Goal: Entertainment & Leisure: Consume media (video, audio)

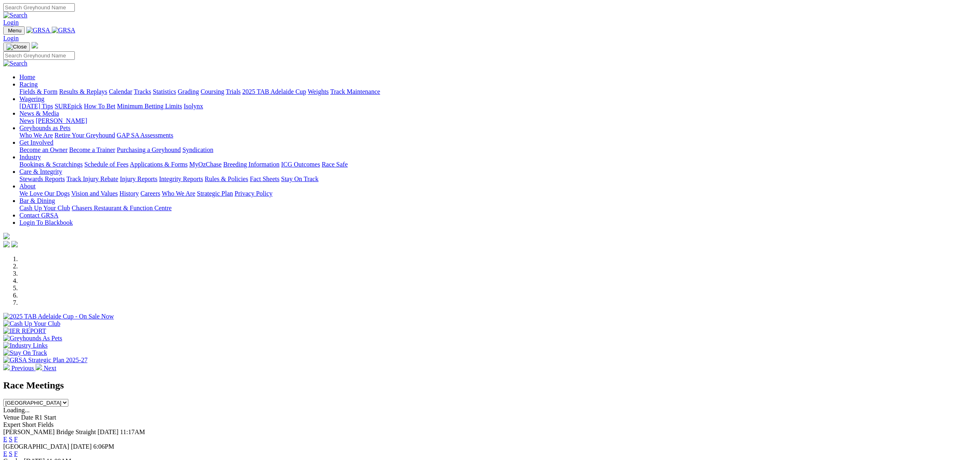
drag, startPoint x: 316, startPoint y: 33, endPoint x: 296, endPoint y: 40, distance: 21.0
click at [38, 81] on link "Racing" at bounding box center [28, 84] width 18 height 7
click at [57, 88] on link "Fields & Form" at bounding box center [38, 91] width 38 height 7
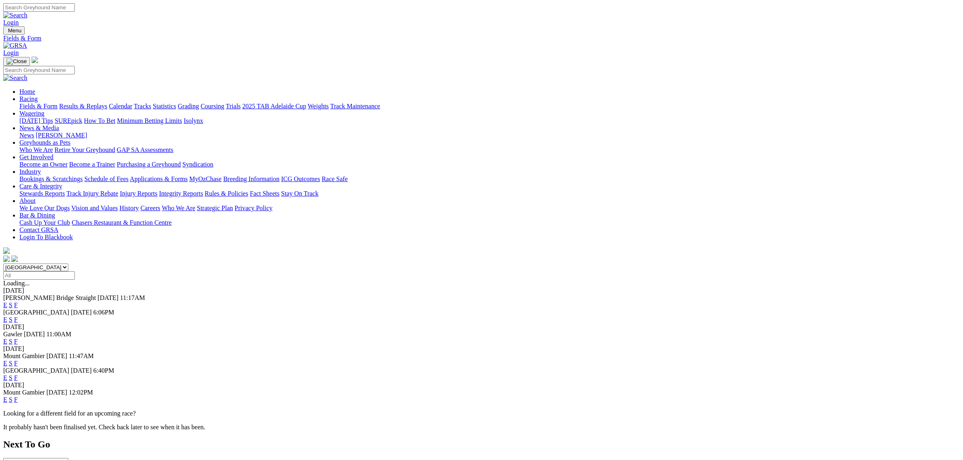
click at [68, 264] on select "South Australia New South Wales Northern Territory Queensland Tasmania Victoria…" at bounding box center [35, 268] width 65 height 8
select select "QLD"
click at [68, 264] on select "South Australia New South Wales Northern Territory Queensland Tasmania Victoria…" at bounding box center [35, 268] width 65 height 8
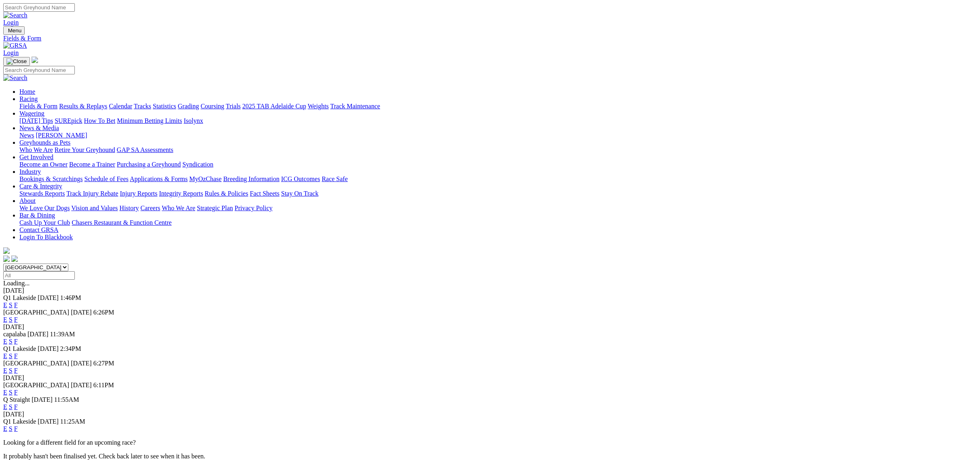
click at [7, 316] on link "E" at bounding box center [5, 319] width 4 height 7
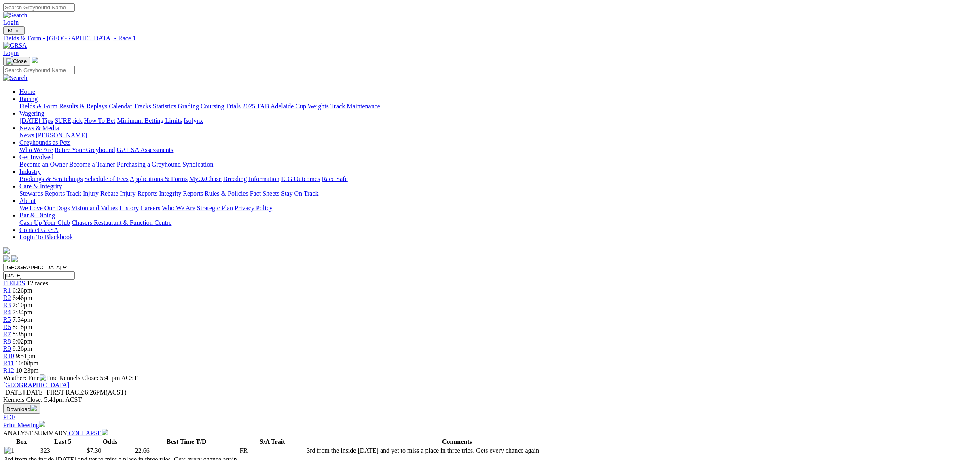
click at [32, 316] on span "7:54pm" at bounding box center [23, 319] width 20 height 7
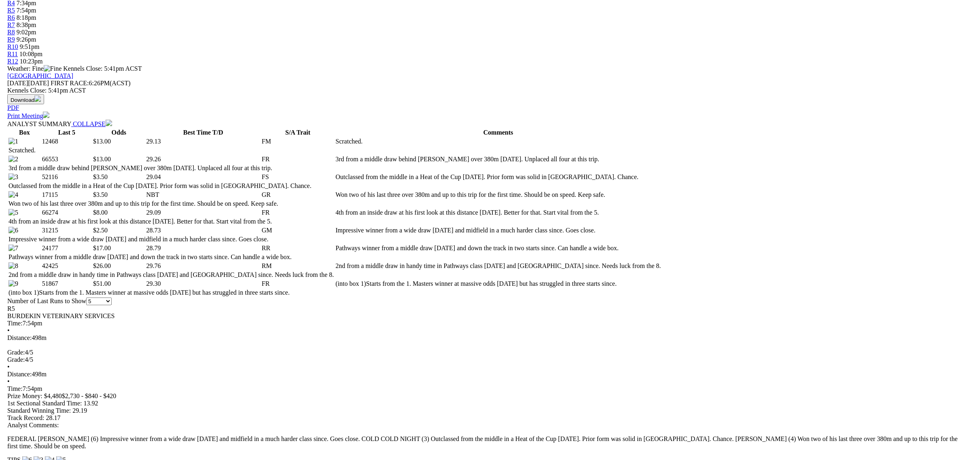
scroll to position [354, 0]
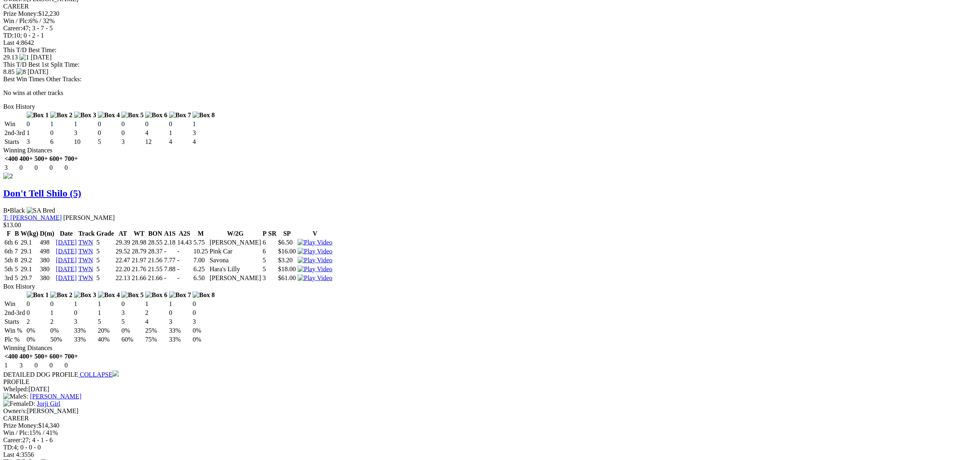
scroll to position [1163, 0]
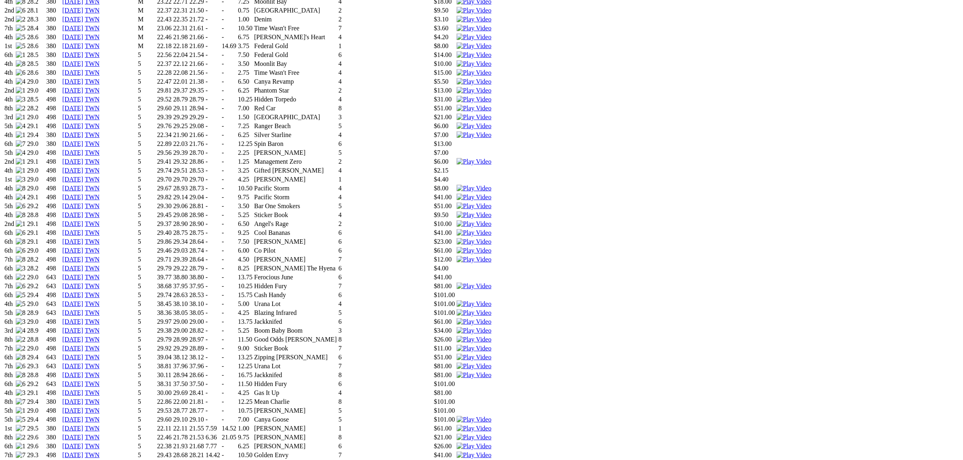
scroll to position [759, 0]
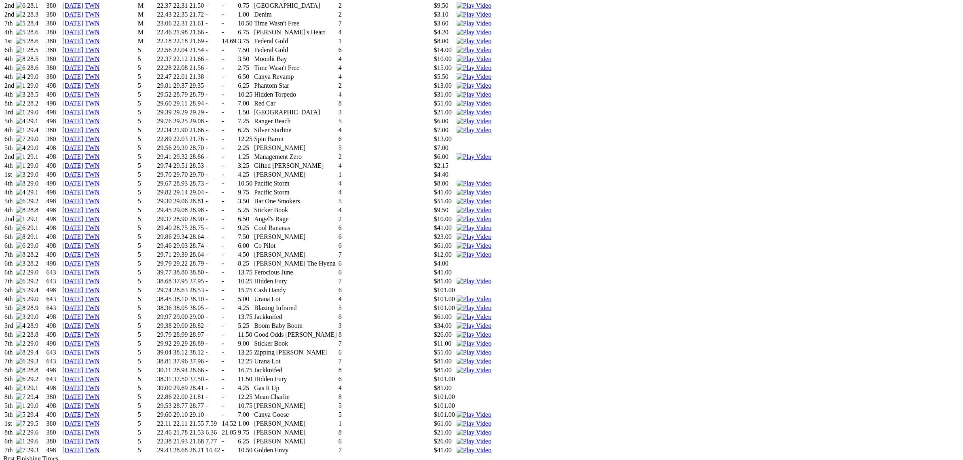
click at [492, 216] on img at bounding box center [474, 219] width 35 height 7
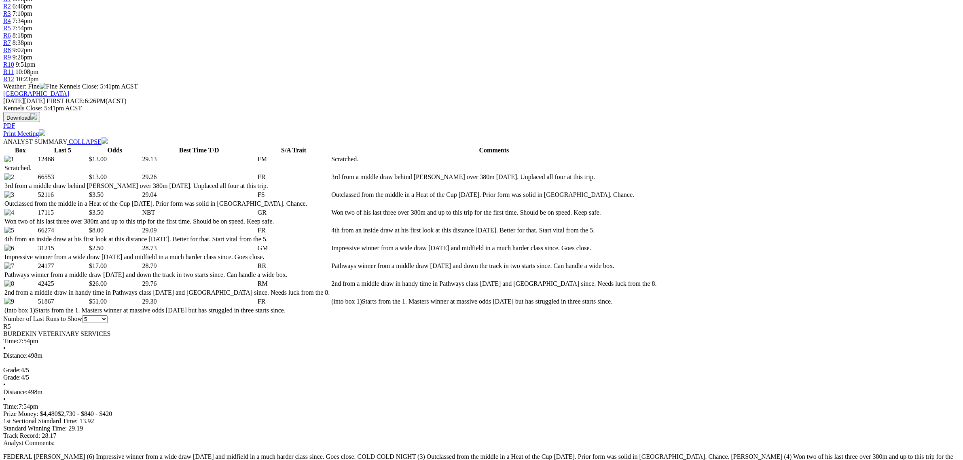
scroll to position [354, 0]
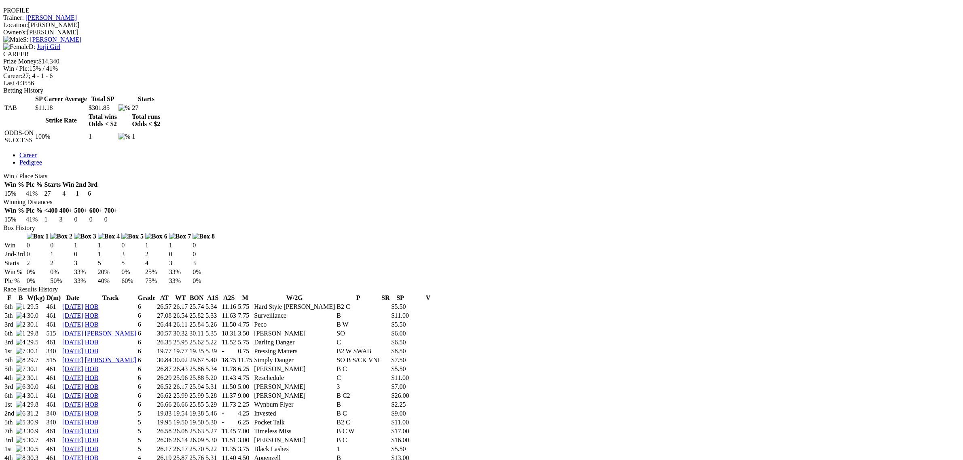
scroll to position [303, 0]
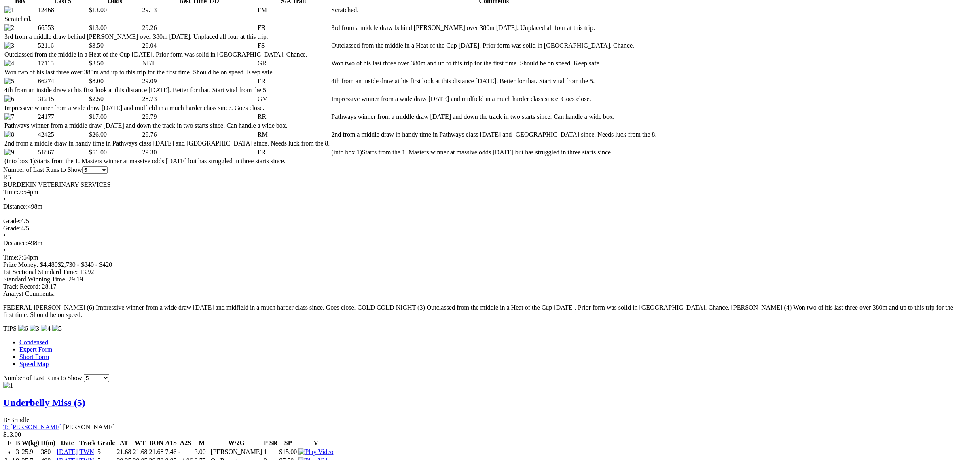
scroll to position [556, 0]
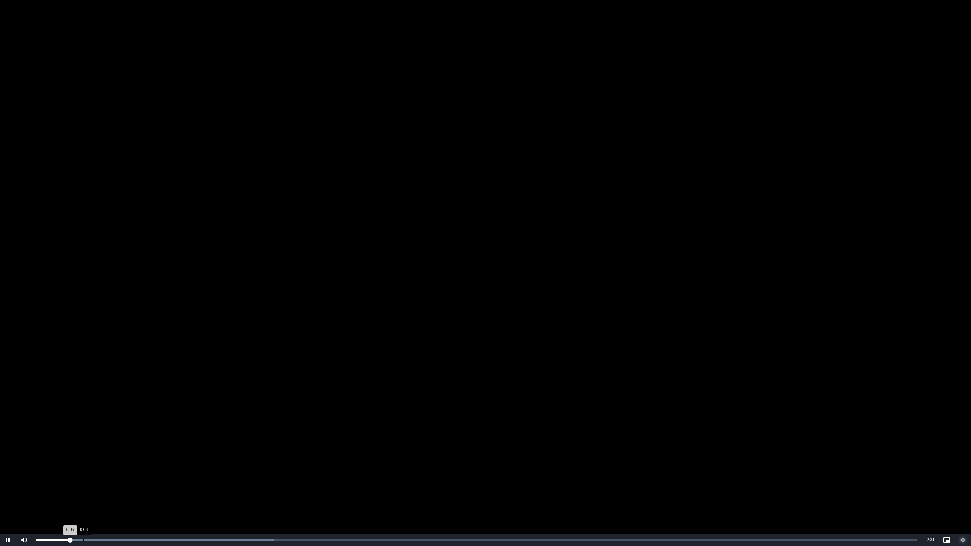
click at [83, 460] on div "Loaded : 26.95% 0:08 0:05" at bounding box center [476, 540] width 889 height 12
click at [98, 460] on div "Progress Bar" at bounding box center [171, 540] width 271 height 2
click at [303, 460] on div "Loaded : 65.45% 0:47 0:41" at bounding box center [476, 540] width 889 height 12
click at [315, 460] on div "0:48" at bounding box center [315, 540] width 0 height 2
click at [349, 460] on div "Loaded : 69.30% 0:55 0:49" at bounding box center [476, 540] width 889 height 12
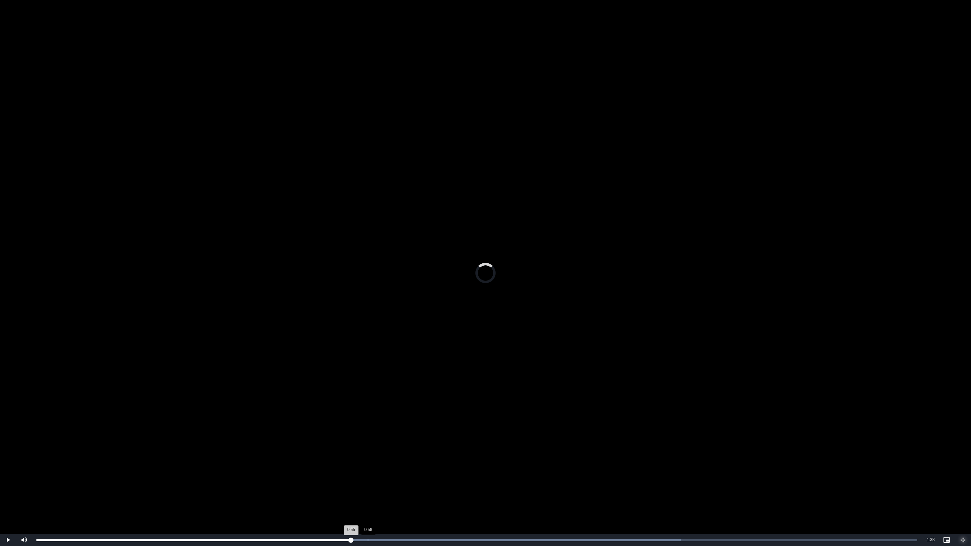
click at [367, 460] on div "Loaded : 73.15% 0:58 0:55" at bounding box center [476, 540] width 889 height 12
click at [390, 460] on div "Loaded : 73.15% 1:02 0:58" at bounding box center [476, 540] width 889 height 12
click at [420, 460] on div "Loaded : 77.00% 1:07 1:03" at bounding box center [476, 540] width 889 height 12
click at [438, 460] on div "Loaded : 80.85% 1:11 1:08" at bounding box center [476, 540] width 889 height 12
click at [468, 460] on div "Loaded : 80.85% 1:16 1:11" at bounding box center [476, 540] width 889 height 12
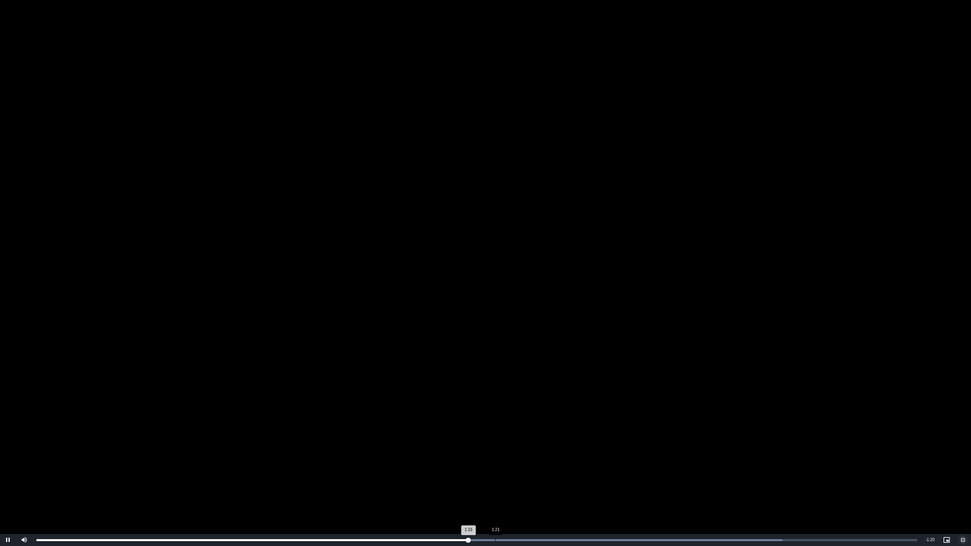
click at [496, 460] on div "Loaded : 84.70% 1:21 1:16" at bounding box center [476, 540] width 889 height 12
click at [520, 460] on div "Loaded : 84.70% 1:22 1:21" at bounding box center [476, 540] width 889 height 12
click at [557, 460] on div "Loaded : 88.55% 1:32 1:25" at bounding box center [476, 540] width 889 height 12
click at [597, 460] on div "Loaded : 88.55% 1:39 1:32" at bounding box center [476, 540] width 889 height 12
click at [638, 460] on div "Loaded : 92.40% 1:44 1:39" at bounding box center [476, 540] width 889 height 12
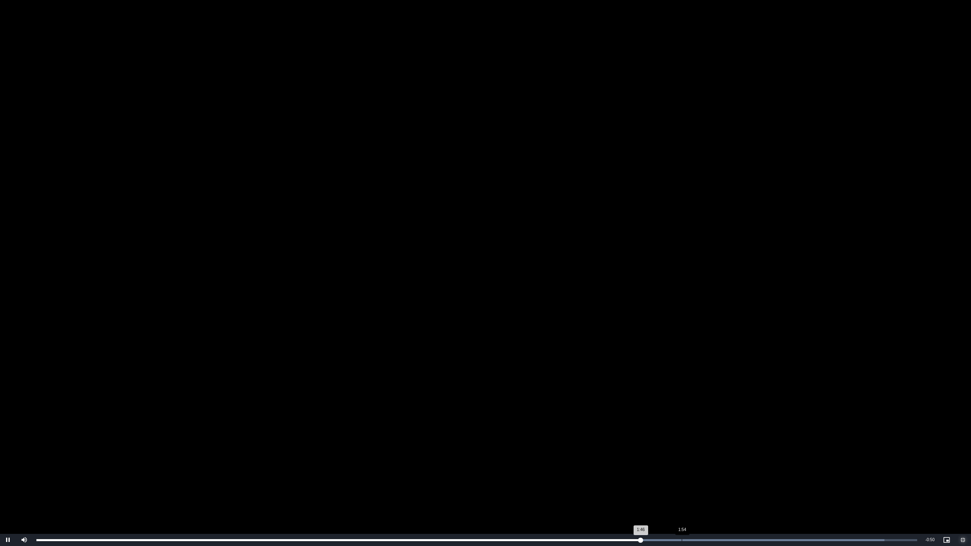
click at [680, 460] on div "Loaded : 96.25% 1:54 1:46" at bounding box center [476, 540] width 889 height 12
click at [703, 460] on div "Loaded : 100.00% 1:57 1:53" at bounding box center [476, 540] width 889 height 12
click at [630, 460] on div "Loaded : 100.00% 1:51 1:58" at bounding box center [476, 540] width 889 height 12
click at [661, 460] on div "Loaded : 100.00% 1:50 1:45" at bounding box center [476, 540] width 889 height 12
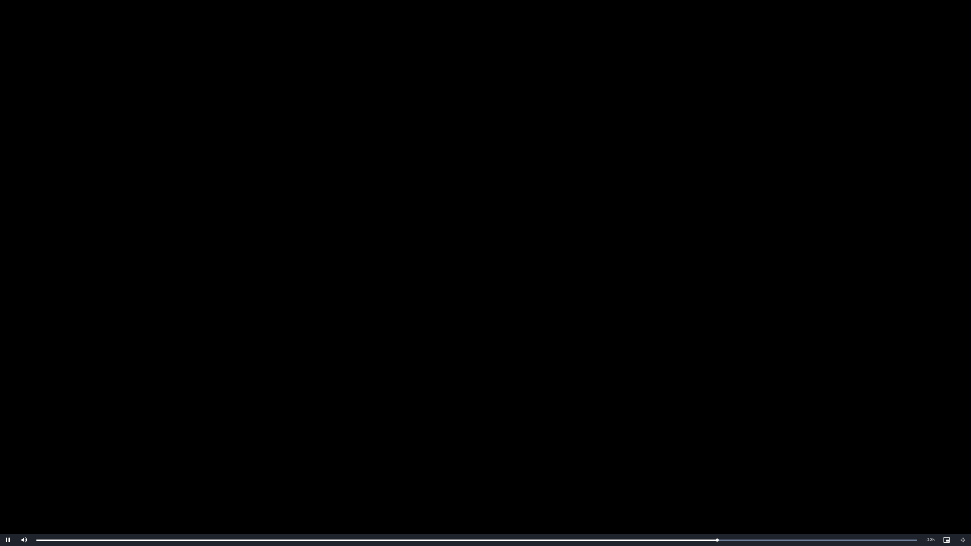
click at [539, 369] on video "To view this video please enable JavaScript, and consider upgrading to a web br…" at bounding box center [485, 273] width 971 height 546
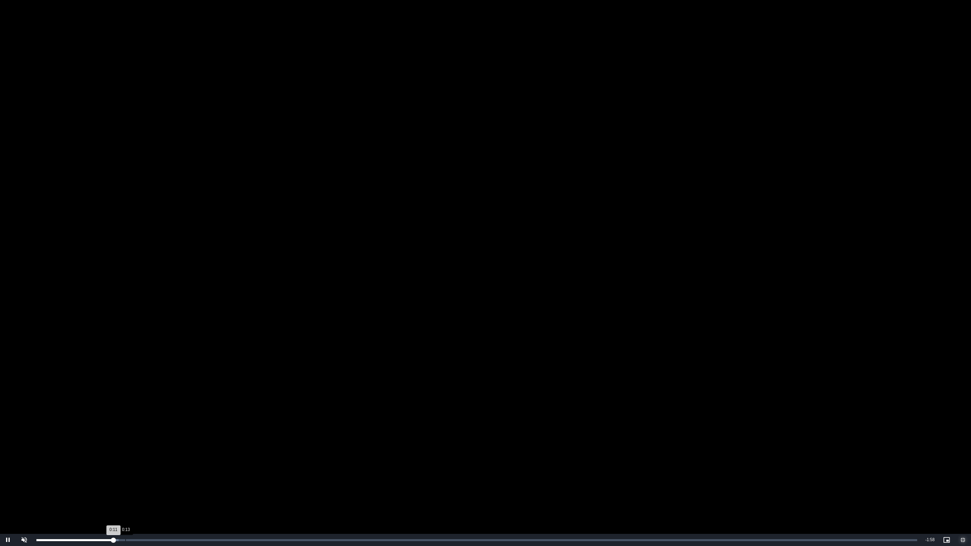
click at [128, 460] on div "Loaded : 9.31% 0:13 0:11" at bounding box center [476, 540] width 881 height 2
click at [195, 354] on video "To view this video please enable JavaScript, and consider upgrading to a web br…" at bounding box center [485, 273] width 971 height 546
click at [527, 343] on video "To view this video please enable JavaScript, and consider upgrading to a web br…" at bounding box center [485, 273] width 971 height 546
click at [171, 460] on div "Loaded : 51.21% 0:19 0:19" at bounding box center [476, 540] width 889 height 12
click at [212, 460] on div "Loaded : 55.87% 0:26 0:21" at bounding box center [476, 540] width 889 height 12
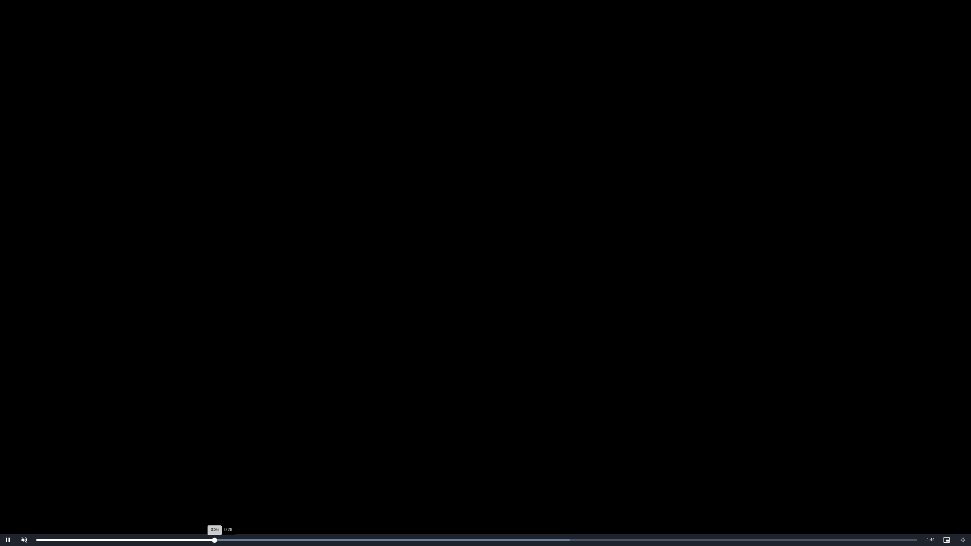
click at [227, 460] on div "Loaded : 60.53% 0:28 0:26" at bounding box center [476, 540] width 889 height 12
click at [238, 460] on div "Loaded : 69.84% 0:29 0:28" at bounding box center [476, 540] width 889 height 12
click at [223, 460] on div "Loaded : 69.84% 0:28 0:30" at bounding box center [476, 540] width 889 height 12
click at [21, 460] on span "Video Player" at bounding box center [24, 540] width 16 height 0
click at [517, 460] on div "Loaded : 97.77% 1:10 1:06" at bounding box center [476, 540] width 889 height 12
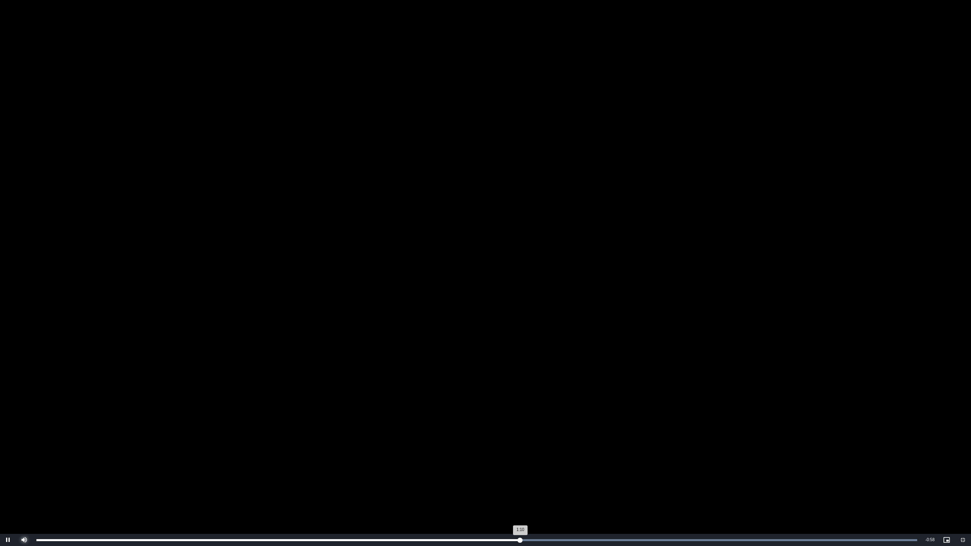
click at [559, 460] on div "Loaded : 100.00% 1:10 1:10" at bounding box center [476, 540] width 889 height 12
click at [602, 460] on div "Loaded : 100.00% 1:21 1:16" at bounding box center [476, 540] width 889 height 12
click at [630, 460] on div "Loaded : 100.00% 1:21 1:22" at bounding box center [476, 540] width 889 height 12
click at [651, 460] on div "1:29" at bounding box center [651, 540] width 0 height 2
click at [700, 460] on div "Loaded : 100.00% 1:36 1:33" at bounding box center [476, 540] width 881 height 2
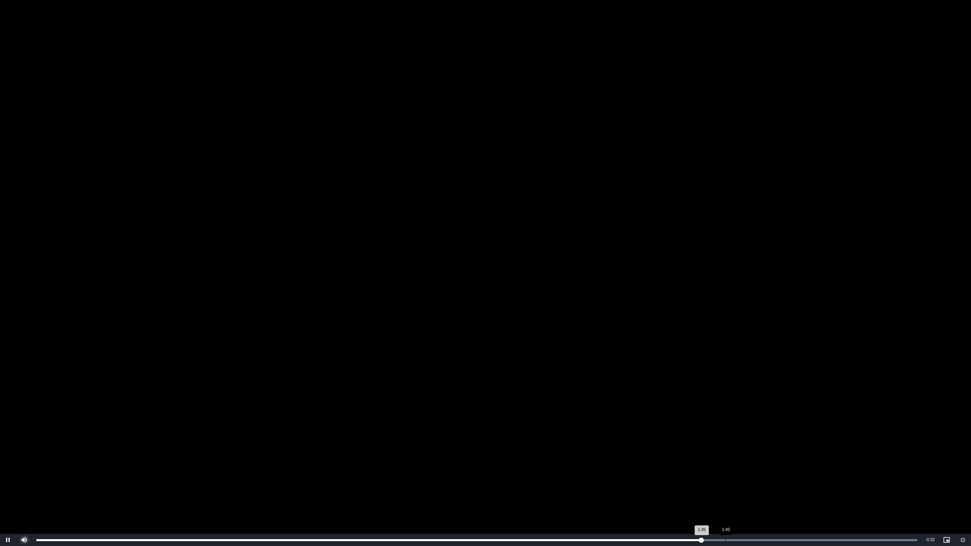
click at [726, 460] on div "Progress Bar" at bounding box center [611, 540] width 613 height 2
click at [775, 460] on div "Loaded : 100.00% 1:47 1:47" at bounding box center [476, 540] width 889 height 12
click at [746, 460] on div "Loaded : 100.00% 1:43 1:43" at bounding box center [476, 540] width 889 height 12
click at [716, 460] on div "Loaded : 100.00% 1:39 1:44" at bounding box center [476, 540] width 889 height 12
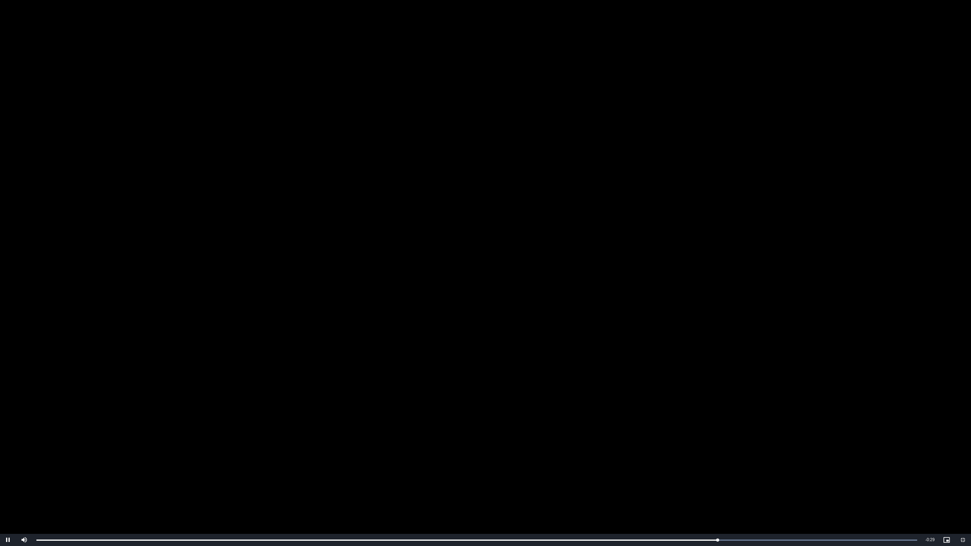
click at [569, 301] on video "To view this video please enable JavaScript, and consider upgrading to a web br…" at bounding box center [485, 273] width 971 height 546
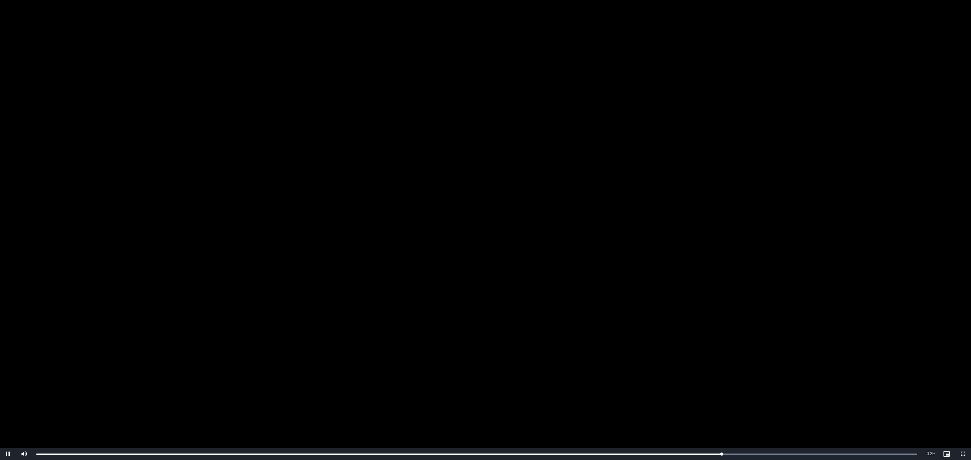
click at [396, 65] on video "To view this video please enable JavaScript, and consider upgrading to a web br…" at bounding box center [485, 230] width 971 height 460
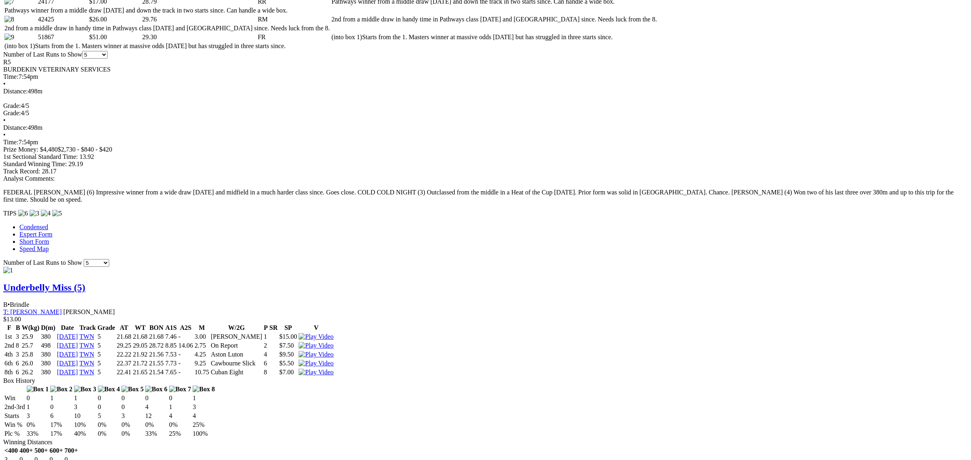
drag, startPoint x: 199, startPoint y: 236, endPoint x: 205, endPoint y: 239, distance: 6.5
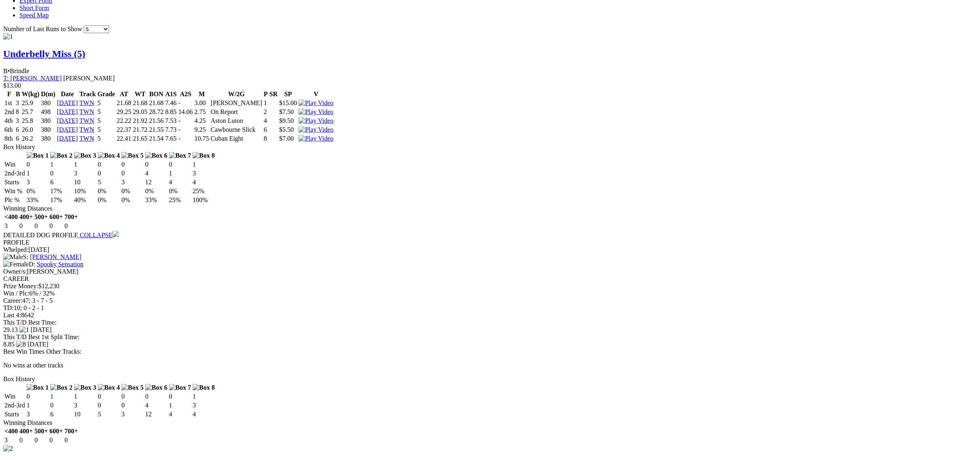
scroll to position [809, 0]
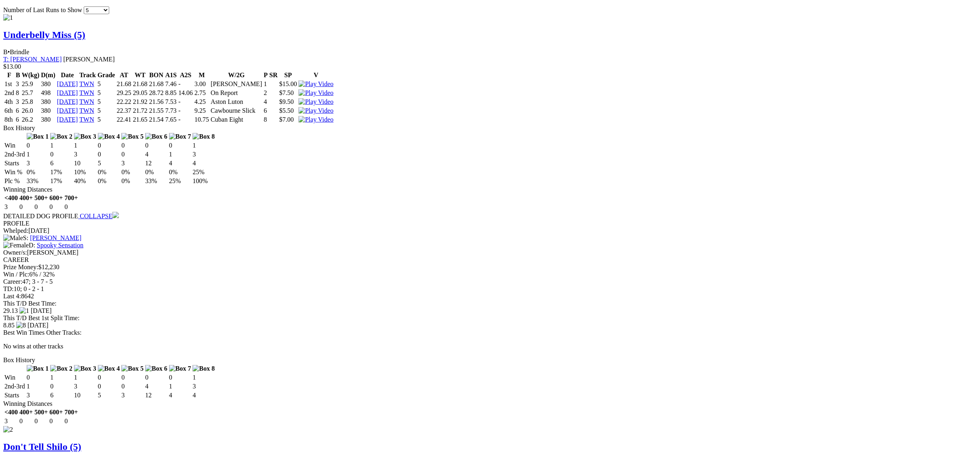
drag, startPoint x: 572, startPoint y: 180, endPoint x: 557, endPoint y: 184, distance: 16.3
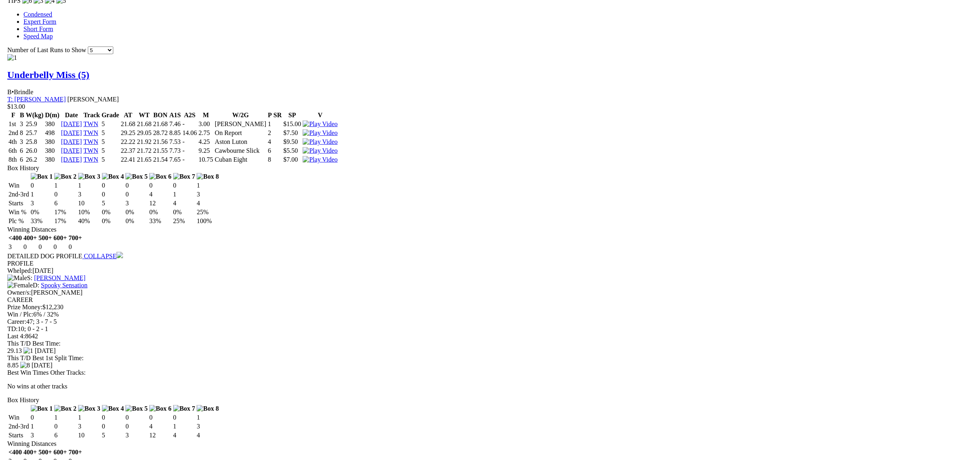
scroll to position [708, 0]
